Goal: Book appointment/travel/reservation

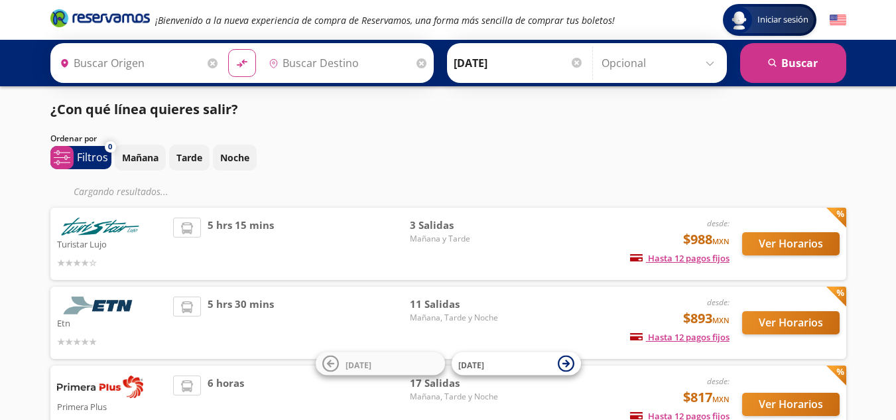
type input "[GEOGRAPHIC_DATA], [GEOGRAPHIC_DATA]"
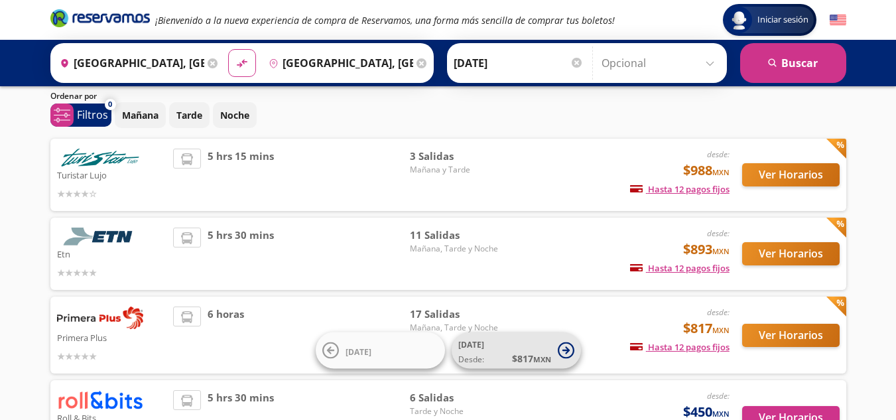
scroll to position [151, 0]
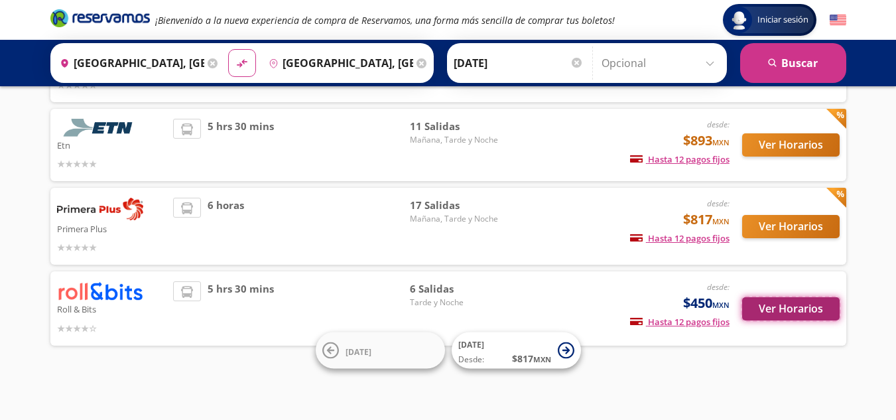
click at [768, 312] on button "Ver Horarios" at bounding box center [792, 308] width 98 height 23
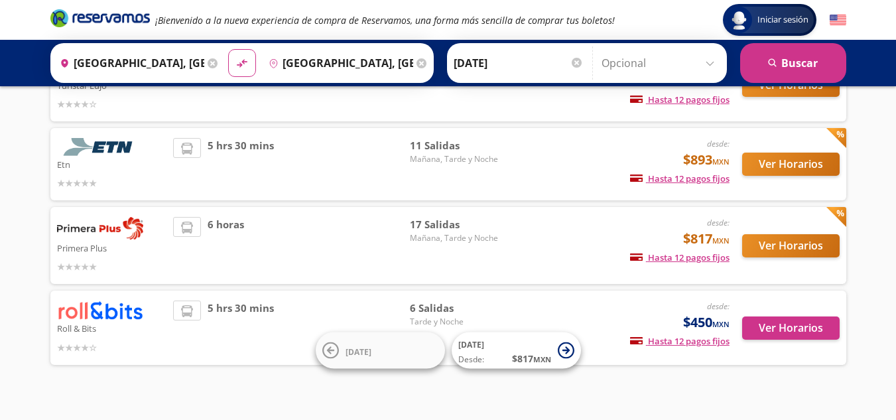
scroll to position [151, 0]
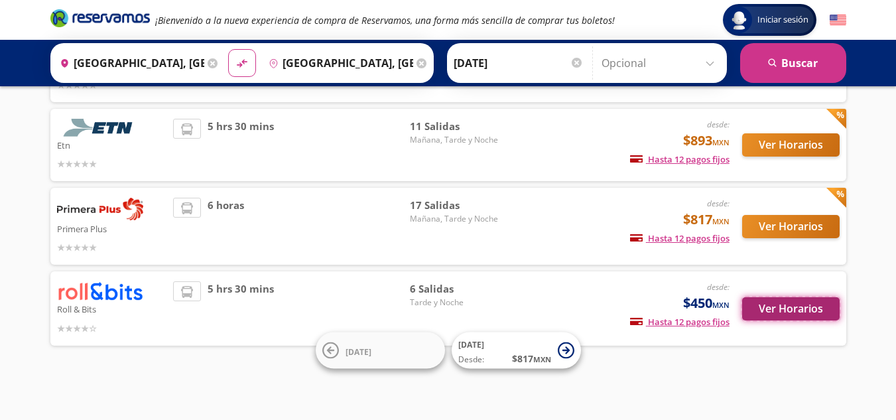
click at [800, 312] on button "Ver Horarios" at bounding box center [792, 308] width 98 height 23
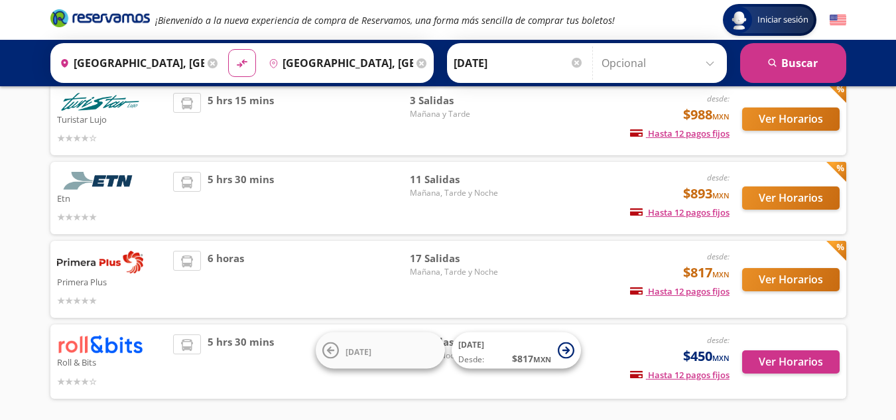
scroll to position [98, 0]
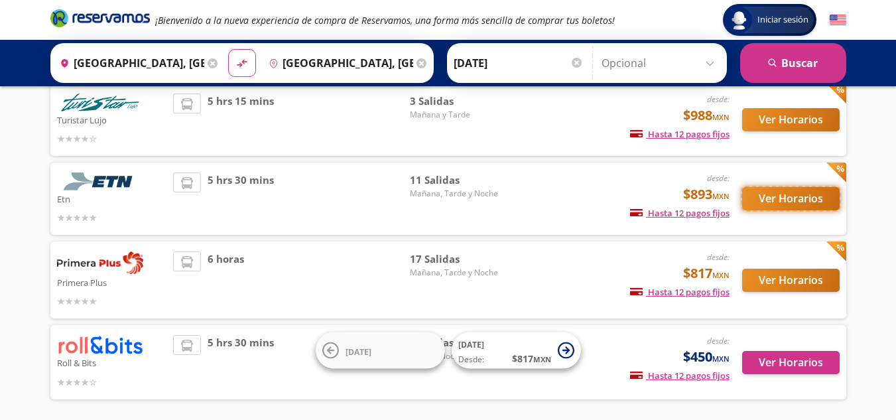
click at [782, 191] on button "Ver Horarios" at bounding box center [792, 198] width 98 height 23
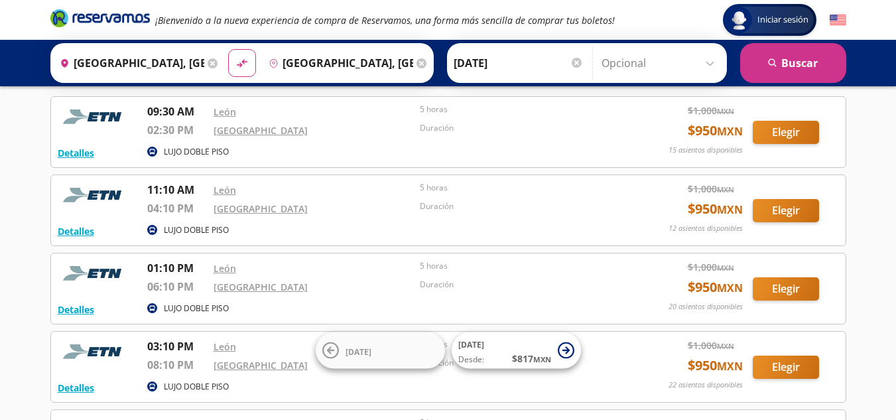
scroll to position [6, 0]
